Goal: Use online tool/utility: Use online tool/utility

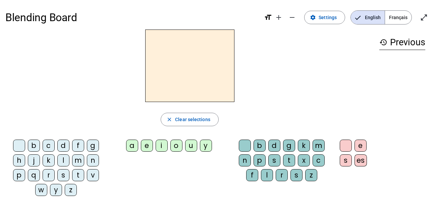
click at [276, 145] on div "d" at bounding box center [274, 146] width 12 height 12
click at [289, 146] on div "g" at bounding box center [289, 146] width 12 height 12
click at [287, 160] on div "t" at bounding box center [289, 160] width 12 height 12
click at [273, 162] on div "s" at bounding box center [274, 160] width 12 height 12
click at [260, 161] on div "p" at bounding box center [260, 160] width 12 height 12
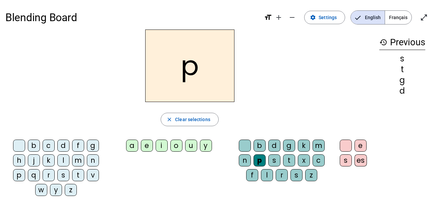
click at [242, 144] on div at bounding box center [245, 146] width 12 height 12
click at [318, 145] on div "m" at bounding box center [319, 146] width 12 height 12
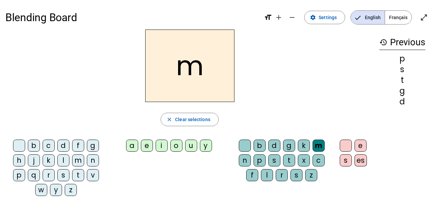
click at [392, 20] on span "Français" at bounding box center [398, 17] width 27 height 13
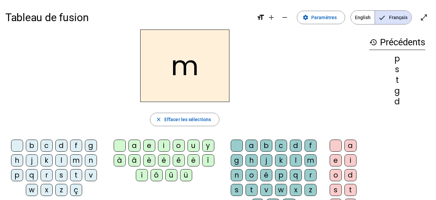
click at [266, 149] on div "b" at bounding box center [266, 146] width 12 height 12
click at [349, 144] on div "a" at bounding box center [351, 146] width 12 height 12
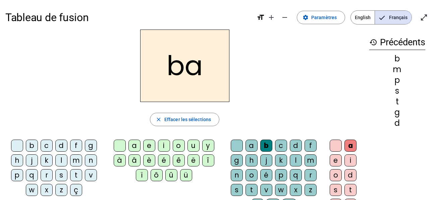
click at [311, 176] on div "r" at bounding box center [311, 175] width 12 height 12
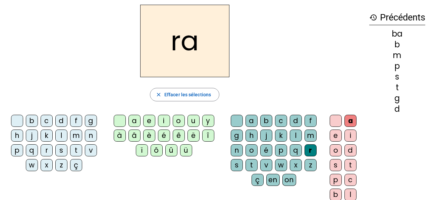
scroll to position [19, 0]
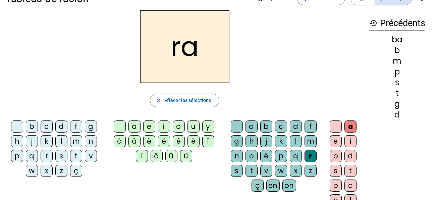
click at [62, 125] on div "d" at bounding box center [61, 126] width 12 height 12
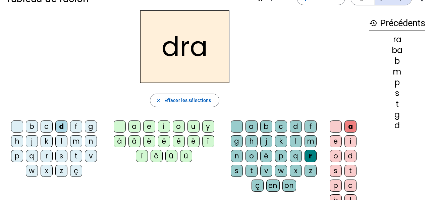
click at [150, 128] on div "e" at bounding box center [149, 126] width 12 height 12
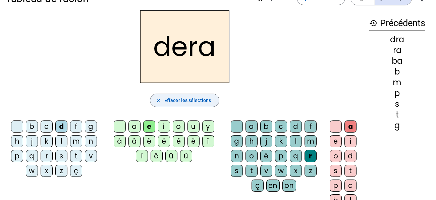
click at [174, 102] on span "Effacer les sélections" at bounding box center [187, 100] width 47 height 8
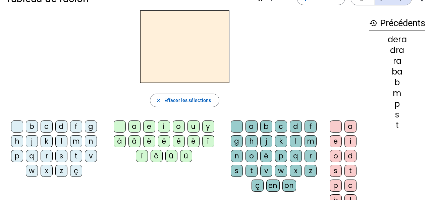
click at [80, 126] on div "f" at bounding box center [76, 126] width 12 height 12
click at [133, 125] on div "a" at bounding box center [135, 126] width 12 height 12
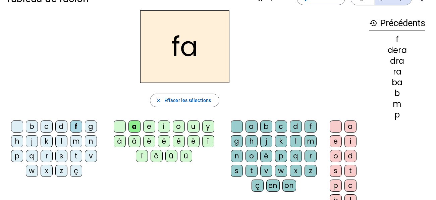
click at [251, 126] on div "a" at bounding box center [252, 126] width 12 height 12
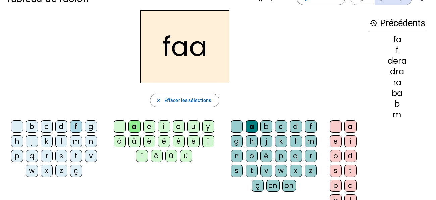
click at [337, 142] on div "e" at bounding box center [336, 141] width 12 height 12
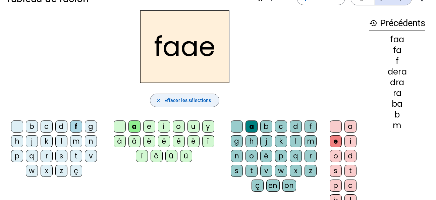
click at [196, 105] on span "button" at bounding box center [184, 100] width 69 height 16
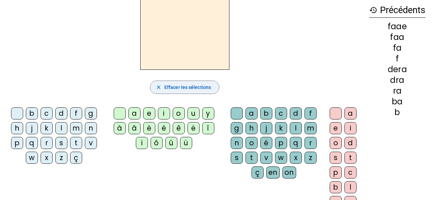
scroll to position [31, 0]
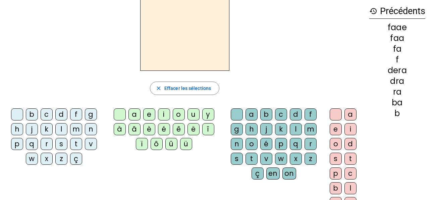
click at [47, 114] on div "c" at bounding box center [47, 114] width 12 height 12
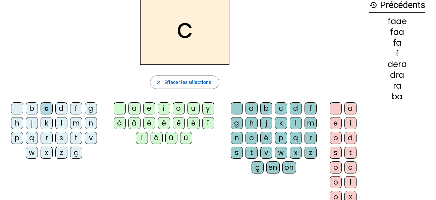
scroll to position [37, 0]
click at [249, 134] on div "o" at bounding box center [252, 138] width 12 height 12
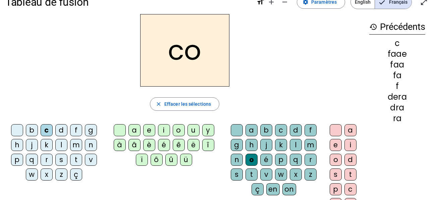
scroll to position [14, 0]
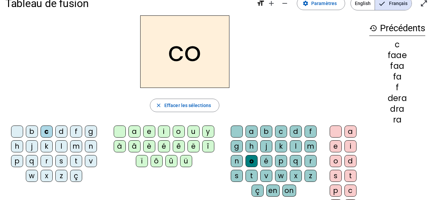
click at [193, 133] on div "u" at bounding box center [194, 132] width 12 height 12
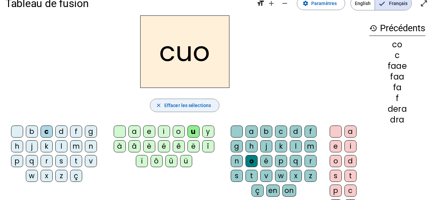
click at [182, 108] on span "Effacer les sélections" at bounding box center [187, 105] width 47 height 8
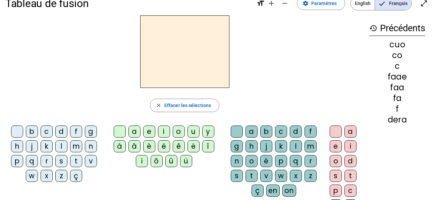
click at [78, 146] on div "m" at bounding box center [76, 146] width 12 height 12
click at [180, 131] on div "o" at bounding box center [179, 132] width 12 height 12
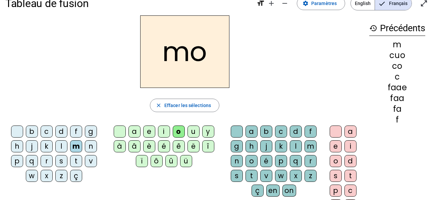
click at [192, 131] on div "u" at bounding box center [194, 132] width 12 height 12
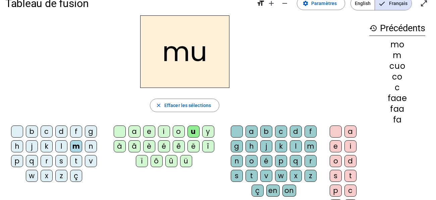
click at [177, 132] on div "o" at bounding box center [179, 132] width 12 height 12
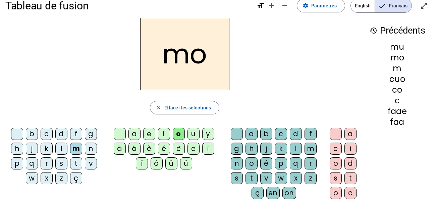
scroll to position [10, 0]
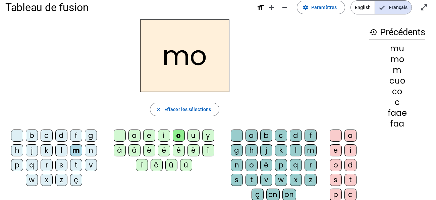
click at [335, 135] on div at bounding box center [336, 136] width 12 height 12
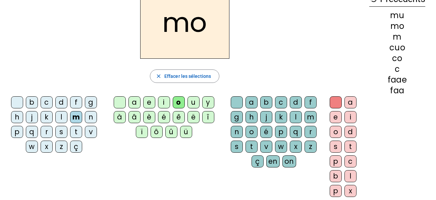
scroll to position [41, 0]
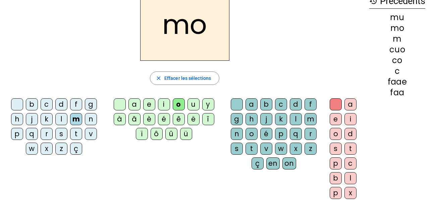
click at [291, 158] on div "on" at bounding box center [290, 163] width 14 height 12
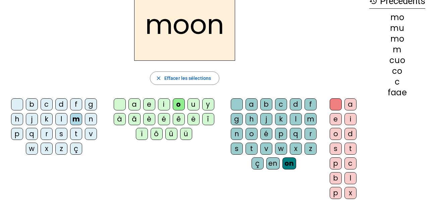
click at [273, 161] on div "en" at bounding box center [272, 163] width 13 height 12
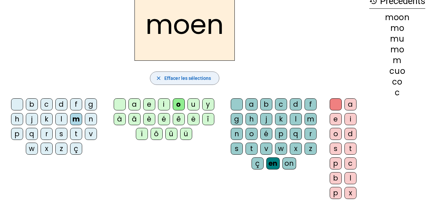
click at [208, 75] on span "Effacer les sélections" at bounding box center [187, 78] width 47 height 8
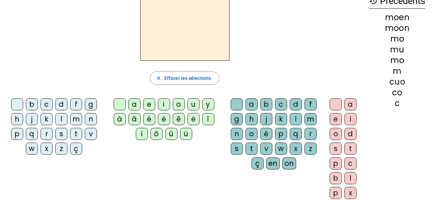
click at [120, 103] on div at bounding box center [120, 104] width 12 height 12
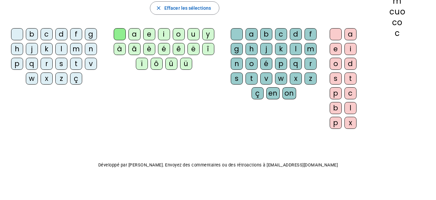
scroll to position [0, 0]
